Goal: Information Seeking & Learning: Learn about a topic

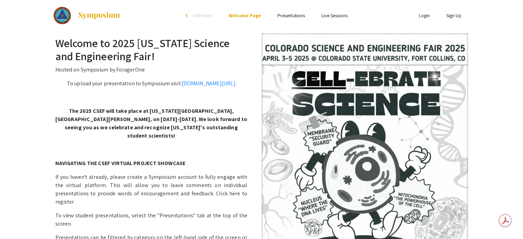
click at [288, 16] on link "Presentations" at bounding box center [290, 15] width 27 height 6
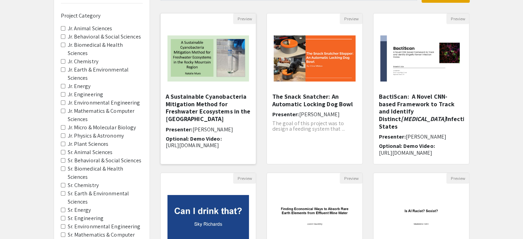
scroll to position [69, 0]
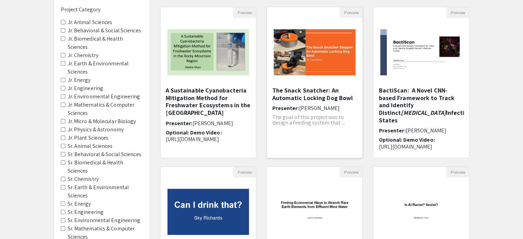
click at [297, 64] on img "Open Presentation <p>The Snack Snatcher: An Automatic Locking Dog Bowl</p>" at bounding box center [315, 52] width 96 height 60
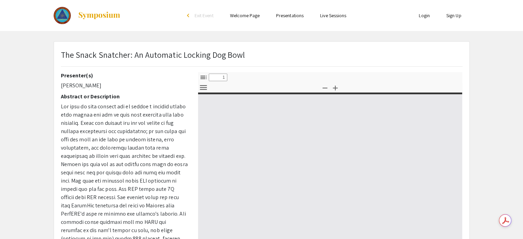
select select "custom"
type input "0"
select select "custom"
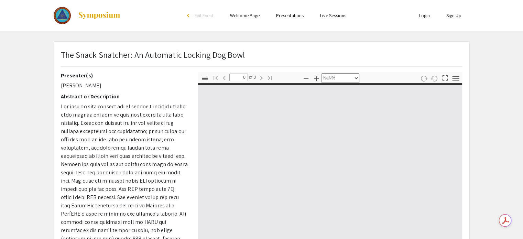
type input "1"
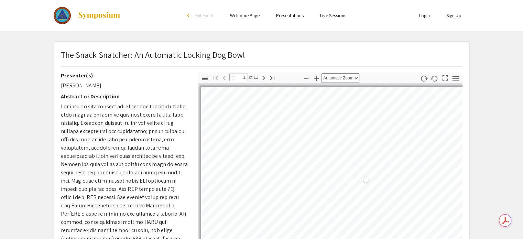
select select "auto"
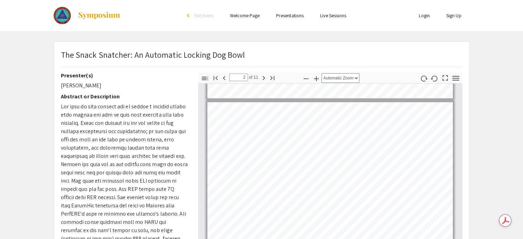
scroll to position [81, 0]
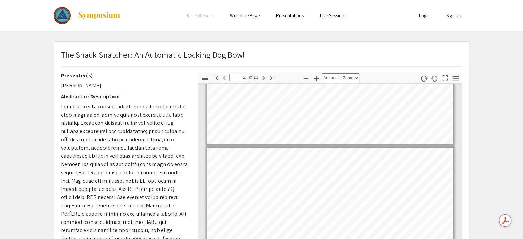
type input "1"
